Goal: Information Seeking & Learning: Check status

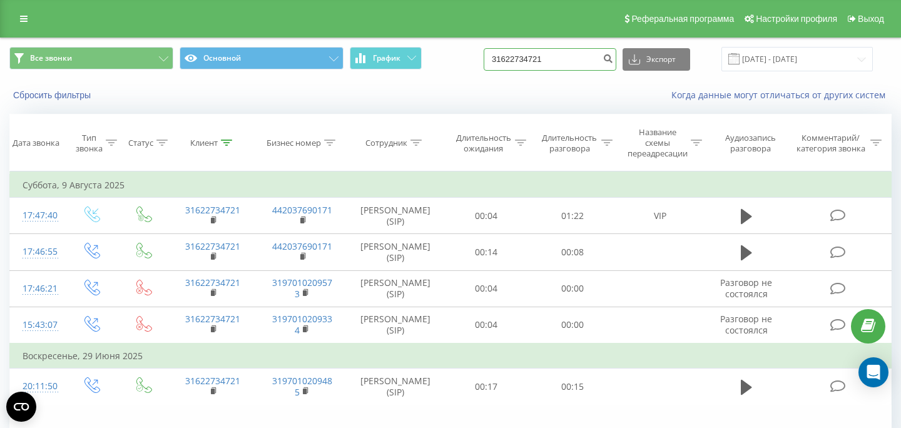
click at [582, 65] on input "31622734721" at bounding box center [550, 59] width 133 height 23
paste input "14249818"
type input "31614249818"
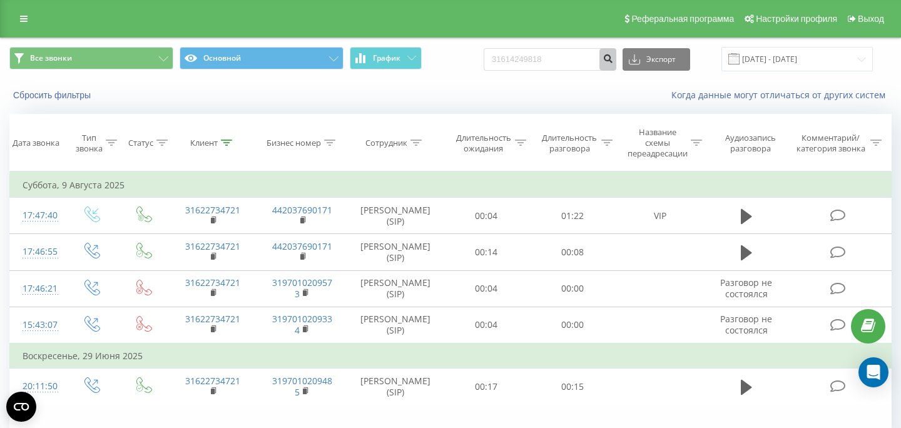
click at [613, 59] on icon "submit" at bounding box center [608, 57] width 11 height 8
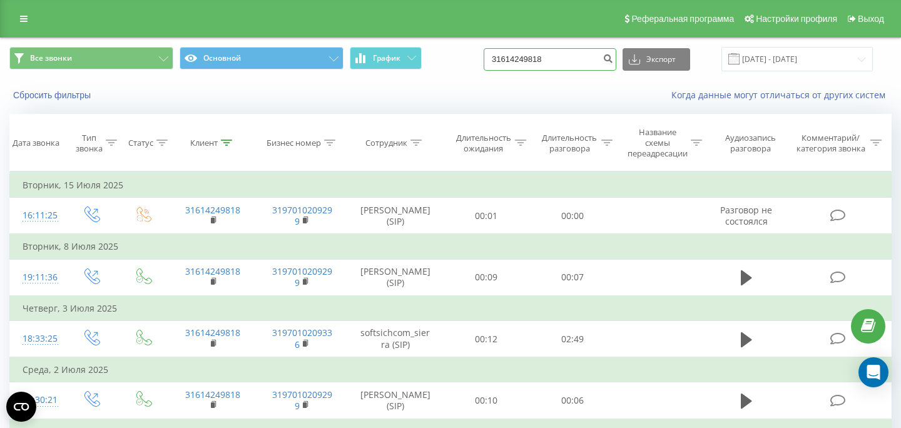
click at [577, 56] on input "31614249818" at bounding box center [550, 59] width 133 height 23
paste input "4856817"
type input "31648568178"
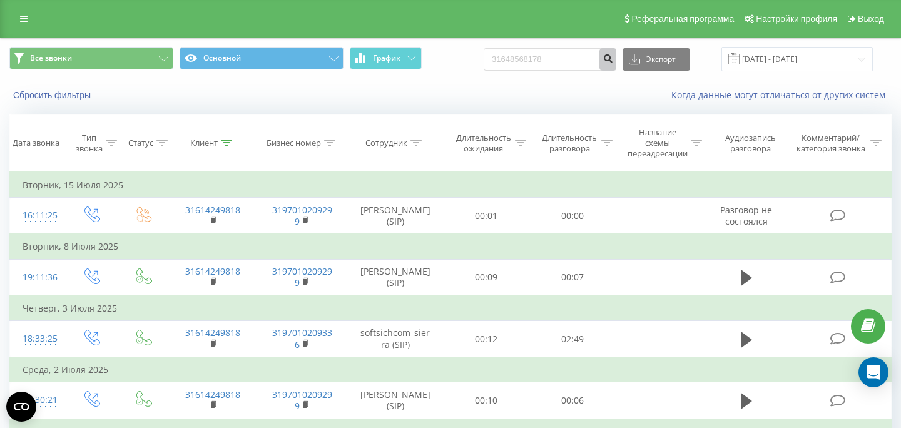
click at [613, 61] on icon "submit" at bounding box center [608, 57] width 11 height 8
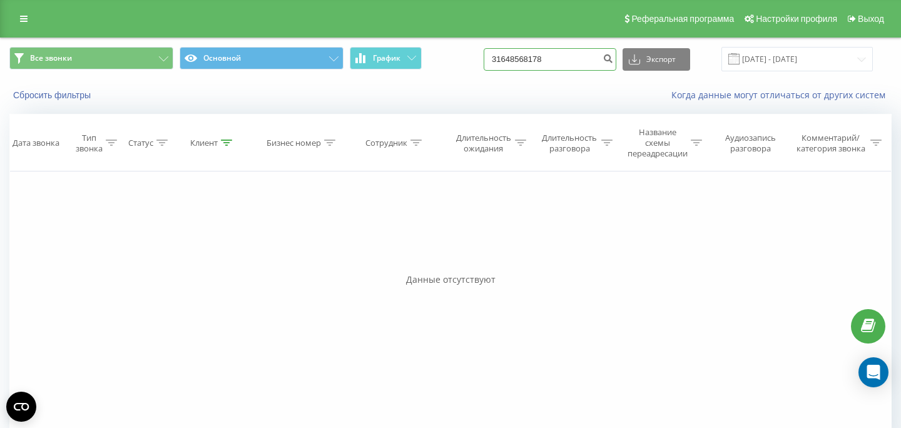
click at [599, 60] on input "31648568178" at bounding box center [550, 59] width 133 height 23
click at [613, 61] on icon "submit" at bounding box center [608, 57] width 11 height 8
click at [577, 61] on input "31648568178" at bounding box center [550, 59] width 133 height 23
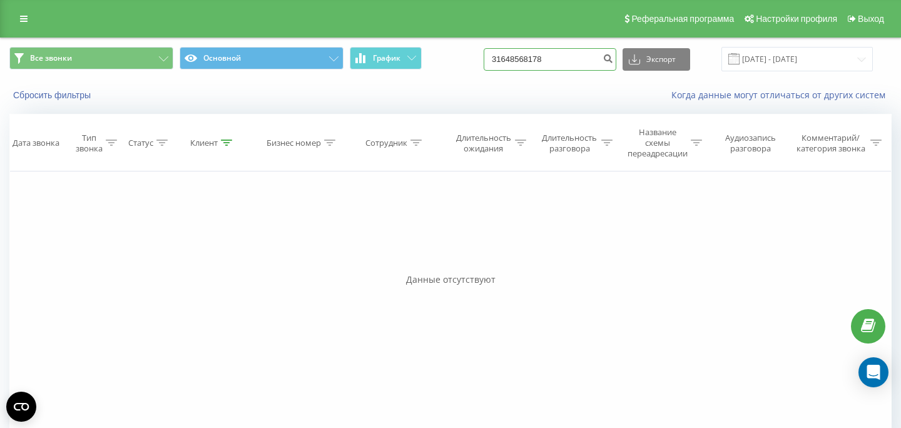
click at [577, 61] on input "31648568178" at bounding box center [550, 59] width 133 height 23
paste input "3555597"
type input "31643555597"
click at [613, 57] on icon "submit" at bounding box center [608, 57] width 11 height 8
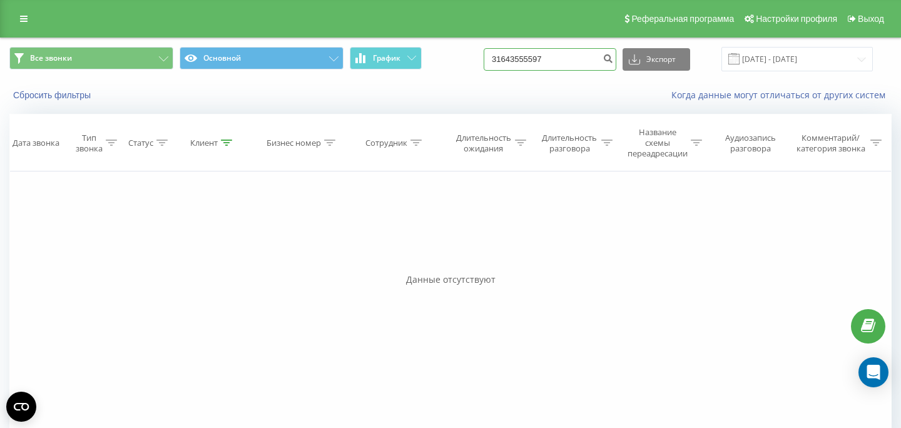
click at [531, 58] on input "31643555597" at bounding box center [550, 59] width 133 height 23
paste input "1022434"
type input "31610224347"
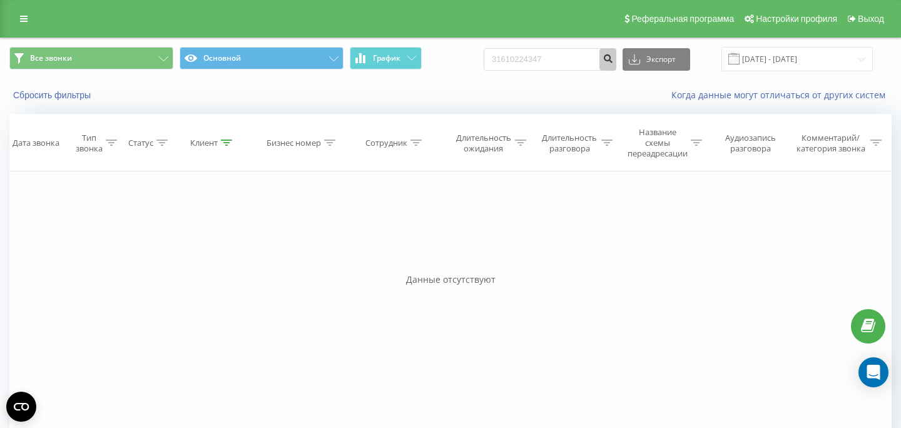
click at [613, 61] on icon "submit" at bounding box center [608, 57] width 11 height 8
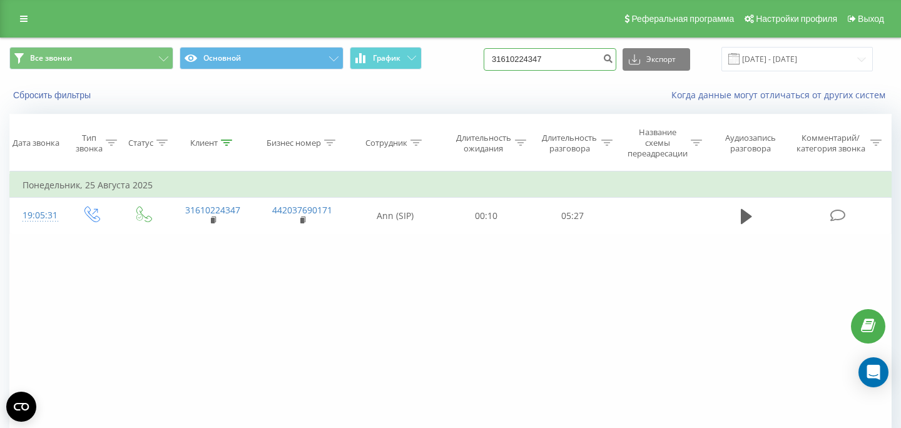
click at [577, 63] on input "31610224347" at bounding box center [550, 59] width 133 height 23
paste input "43489399"
type input "31643489399"
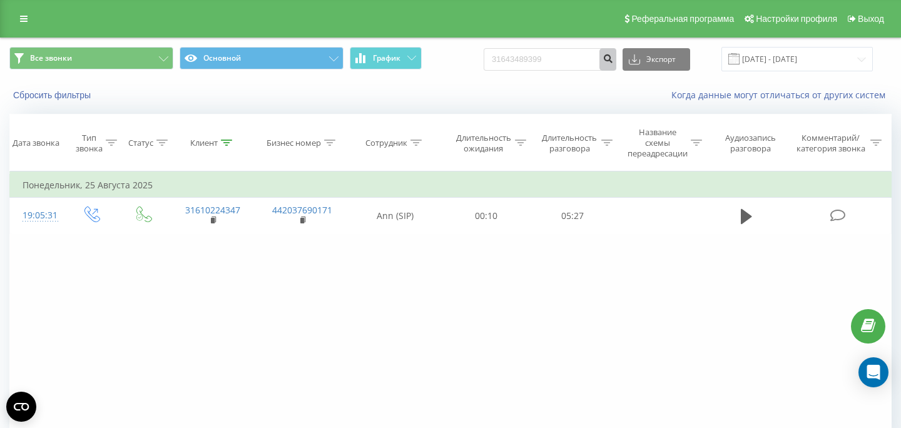
click at [613, 60] on icon "submit" at bounding box center [608, 57] width 11 height 8
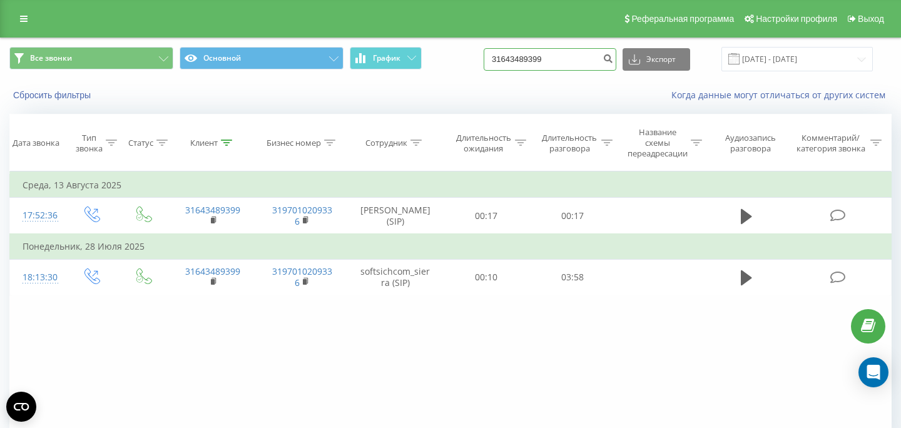
click at [572, 56] on input "31643489399" at bounding box center [550, 59] width 133 height 23
paste input "81911841"
type input "31681911841"
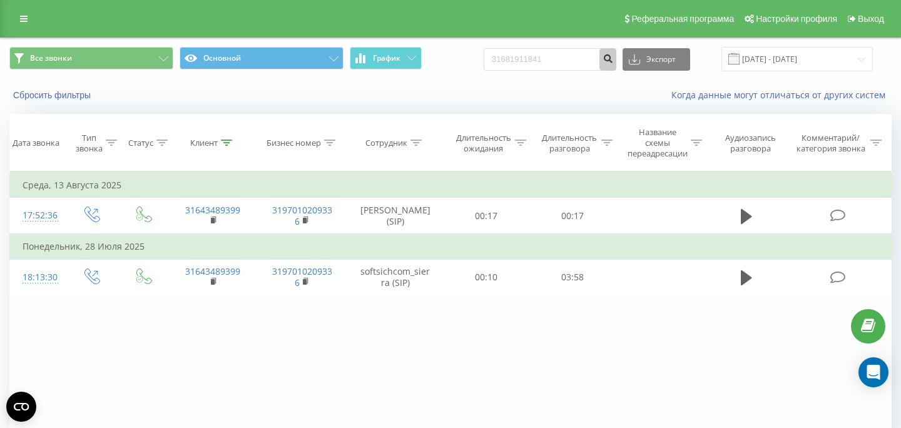
click at [613, 61] on icon "submit" at bounding box center [608, 57] width 11 height 8
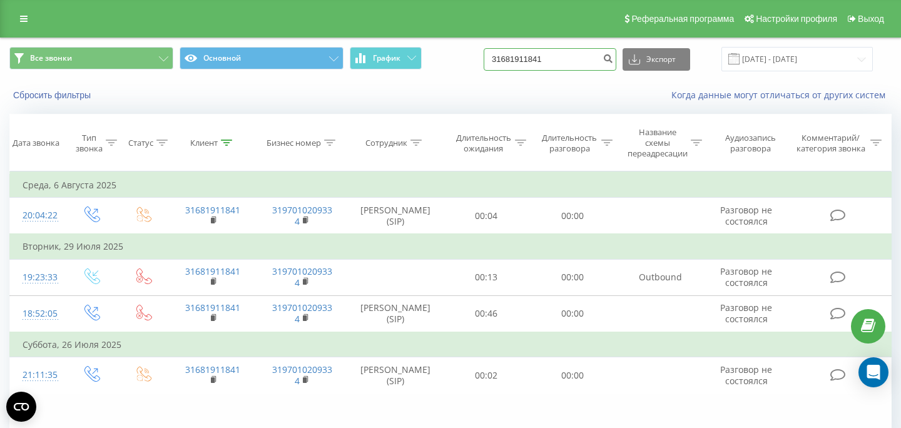
click at [570, 56] on input "31681911841" at bounding box center [550, 59] width 133 height 23
click at [613, 61] on icon "submit" at bounding box center [608, 57] width 11 height 8
click at [571, 54] on input "31681911841" at bounding box center [550, 59] width 133 height 23
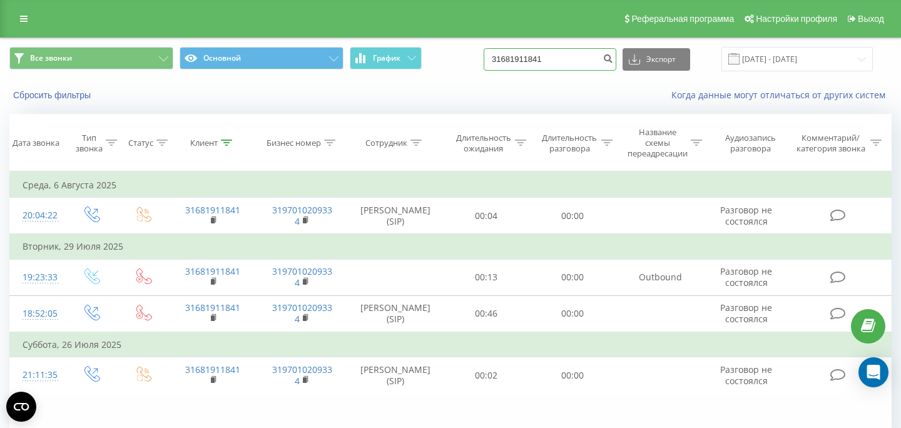
click at [571, 54] on input "31681911841" at bounding box center [550, 59] width 133 height 23
paste input "06932349532"
type input "306932349532"
click at [613, 58] on icon "submit" at bounding box center [608, 57] width 11 height 8
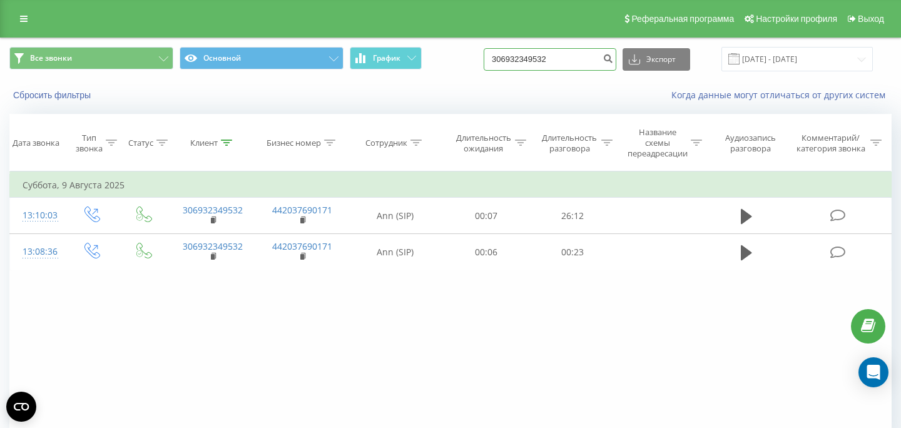
click at [563, 55] on input "306932349532" at bounding box center [550, 59] width 133 height 23
paste input "45473306"
type input "306945473306"
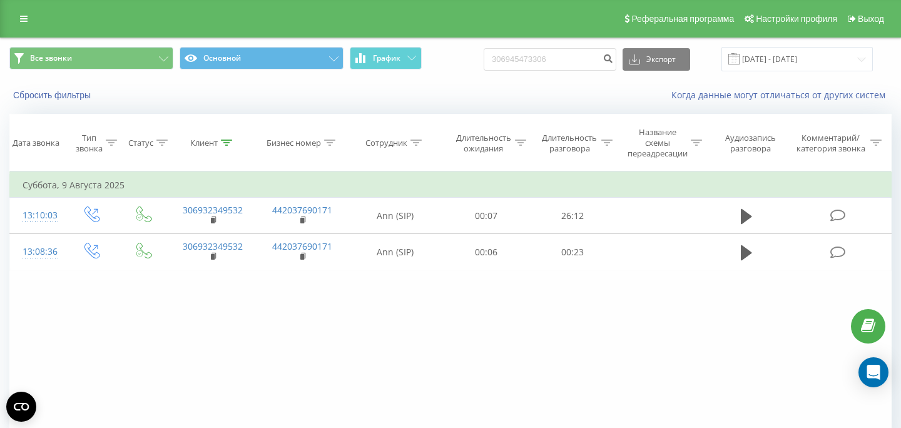
click at [632, 61] on div "306945473306 Экспорт .csv .xls .xlsx [DATE] - [DATE]" at bounding box center [678, 59] width 389 height 24
click at [613, 59] on icon "submit" at bounding box center [608, 57] width 11 height 8
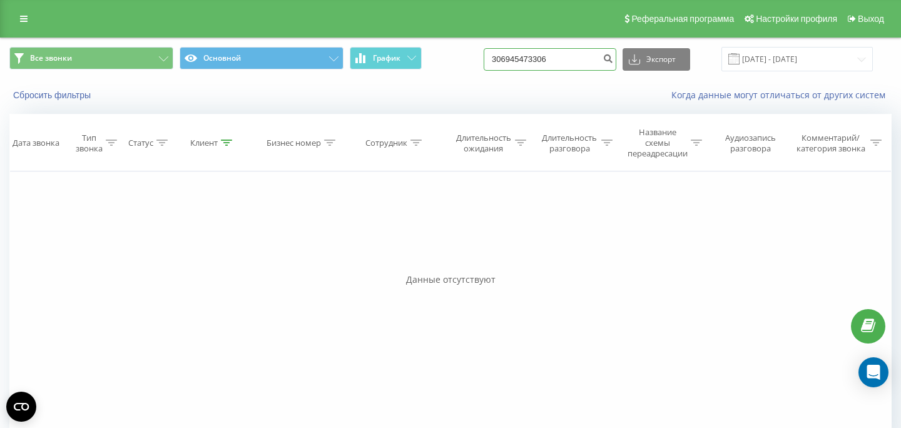
click at [572, 57] on input "306945473306" at bounding box center [550, 59] width 133 height 23
paste input "73990270"
type input "306973990270"
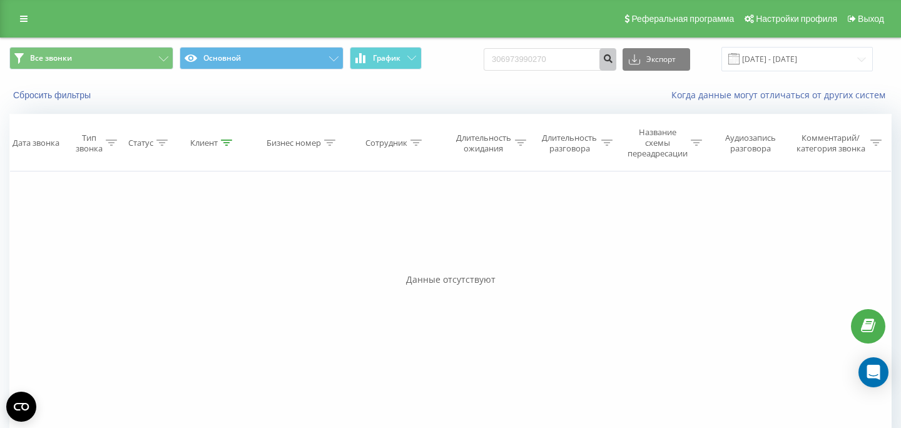
click at [613, 61] on icon "submit" at bounding box center [608, 57] width 11 height 8
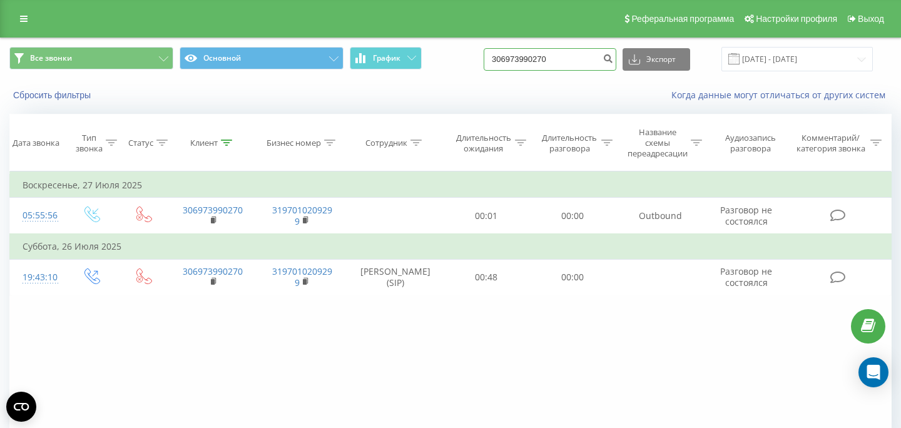
click at [555, 58] on input "306973990270" at bounding box center [550, 59] width 133 height 23
paste input "86165264"
type input "306986165264"
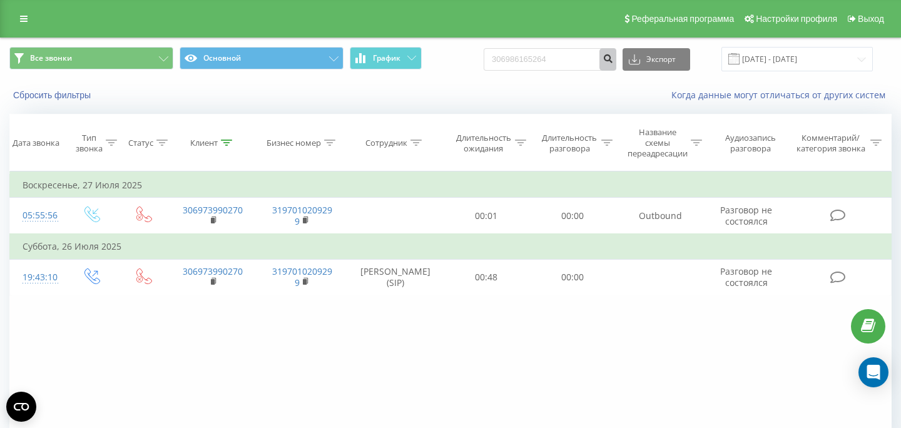
click at [613, 61] on icon "submit" at bounding box center [608, 57] width 11 height 8
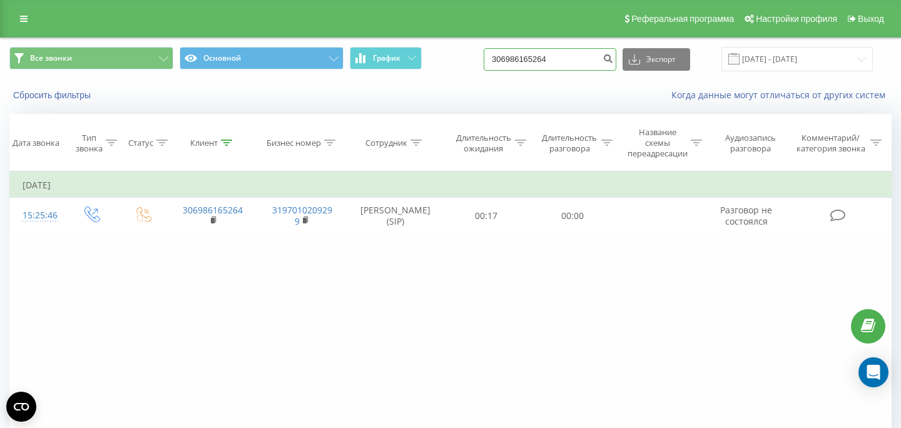
click at [594, 59] on input "306986165264" at bounding box center [550, 59] width 133 height 23
paste input "79375637"
type input "306979375637"
